Goal: Information Seeking & Learning: Compare options

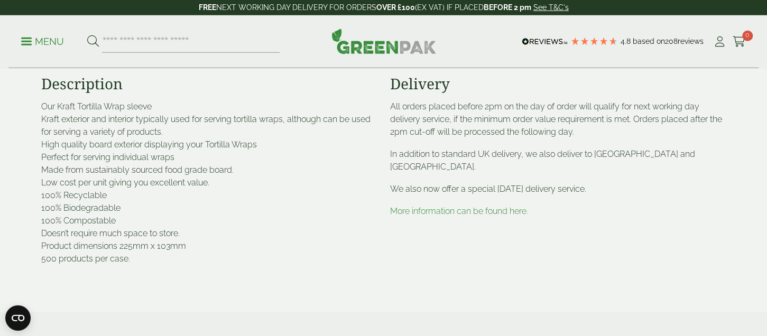
scroll to position [390, 0]
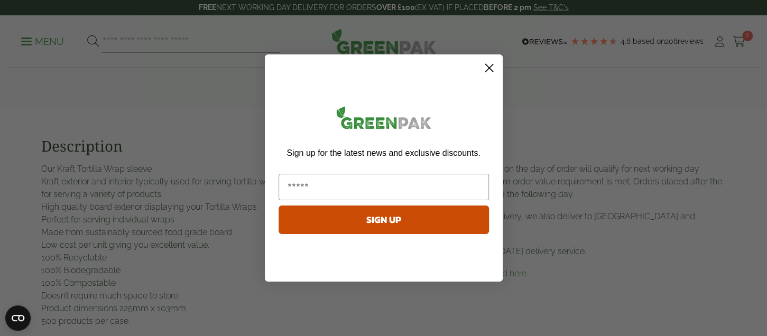
click at [491, 64] on circle "Close dialog" at bounding box center [488, 67] width 17 height 17
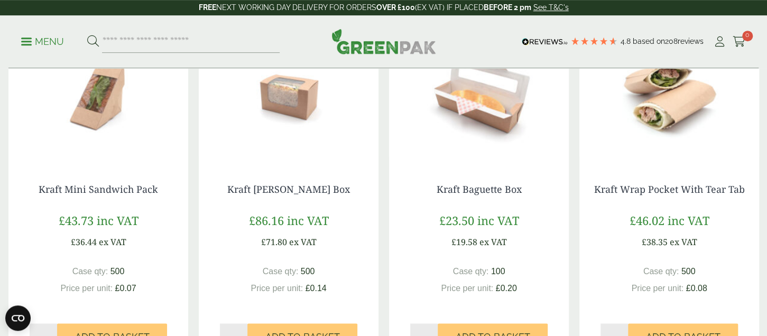
scroll to position [780, 0]
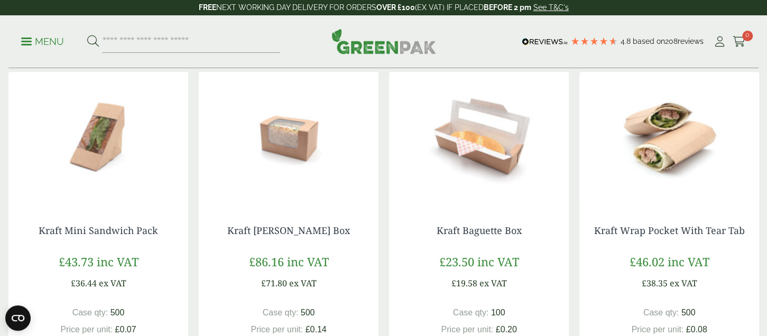
click at [684, 136] on img at bounding box center [669, 138] width 180 height 132
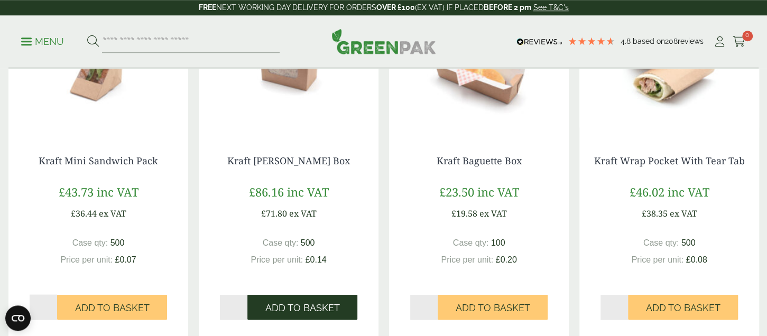
scroll to position [1170, 0]
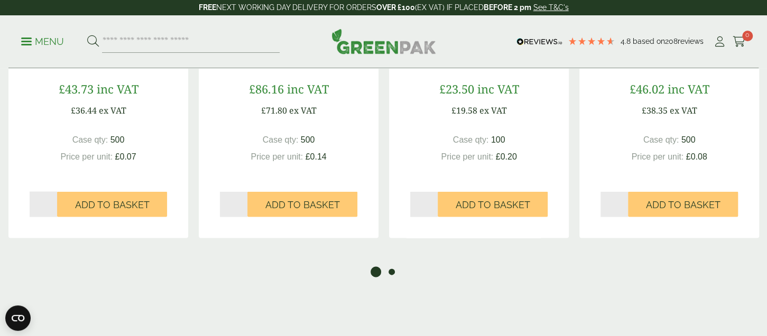
click at [390, 270] on button "2" at bounding box center [391, 272] width 11 height 11
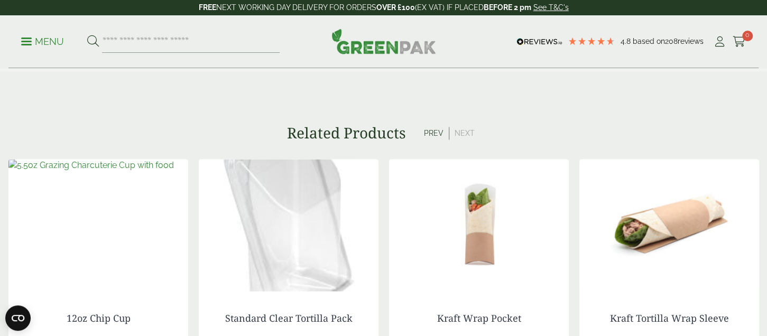
scroll to position [1040, 0]
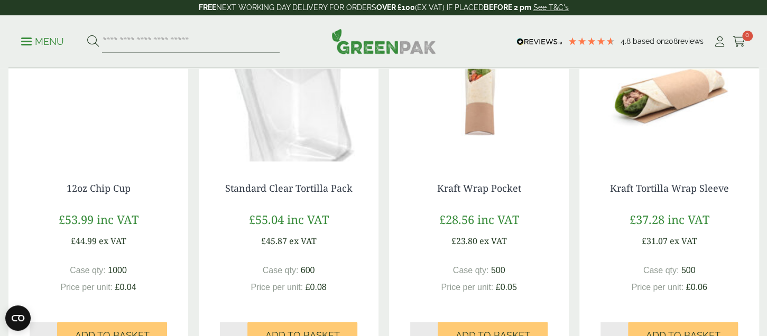
click at [476, 101] on img at bounding box center [479, 95] width 180 height 132
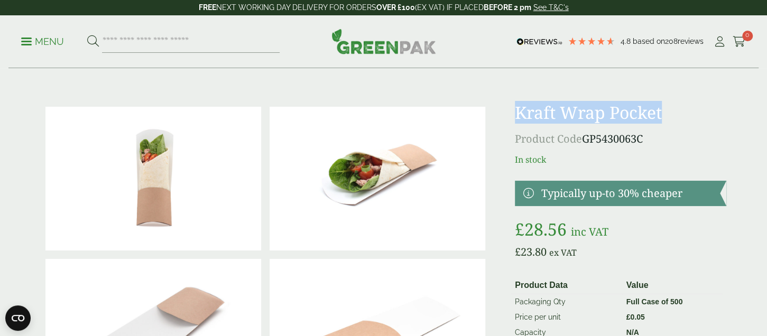
drag, startPoint x: 518, startPoint y: 115, endPoint x: 673, endPoint y: 115, distance: 154.9
click at [673, 115] on h1 "Kraft Wrap Pocket" at bounding box center [620, 113] width 211 height 20
copy h1 "Kraft Wrap Pocket"
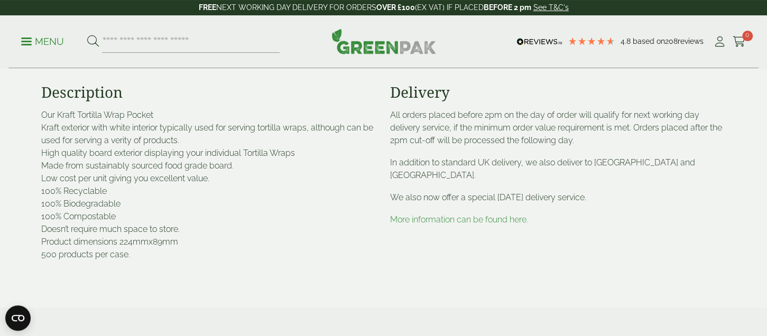
scroll to position [390, 0]
